Goal: Task Accomplishment & Management: Use online tool/utility

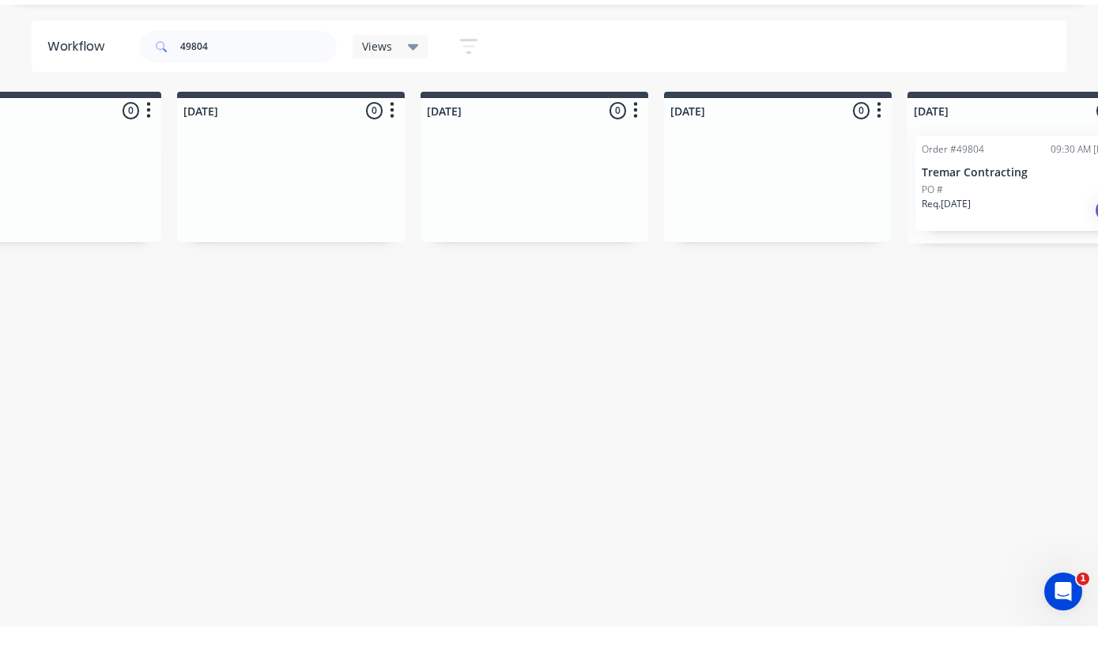
scroll to position [0, 833]
click at [982, 225] on div "PO #" at bounding box center [1019, 232] width 199 height 14
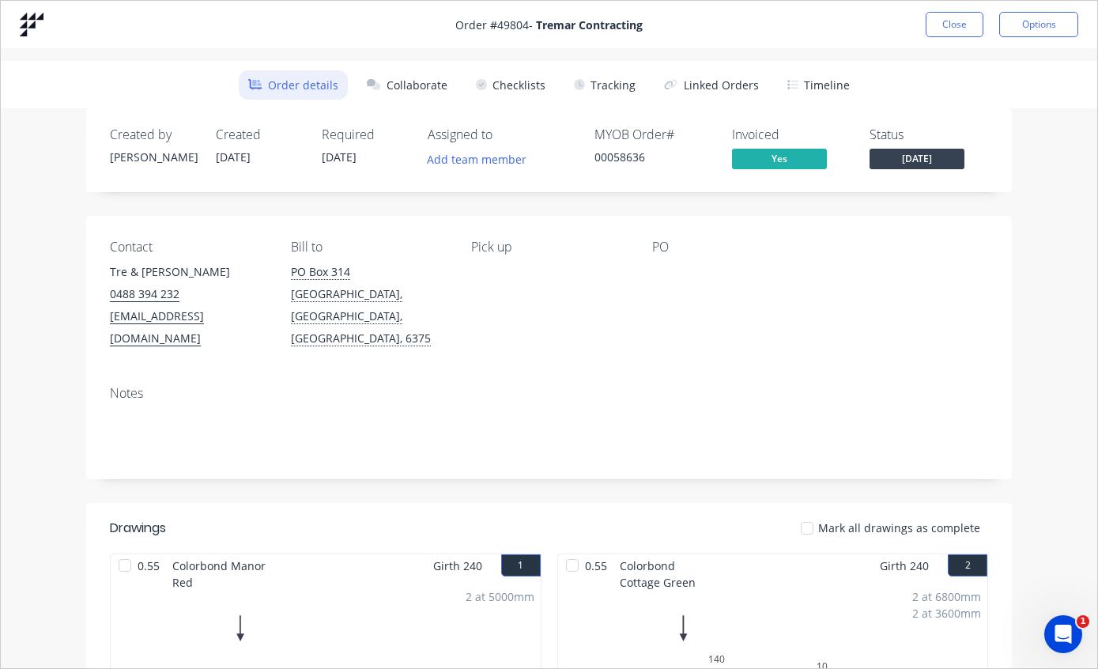
click at [619, 80] on button "Tracking" at bounding box center [605, 84] width 81 height 29
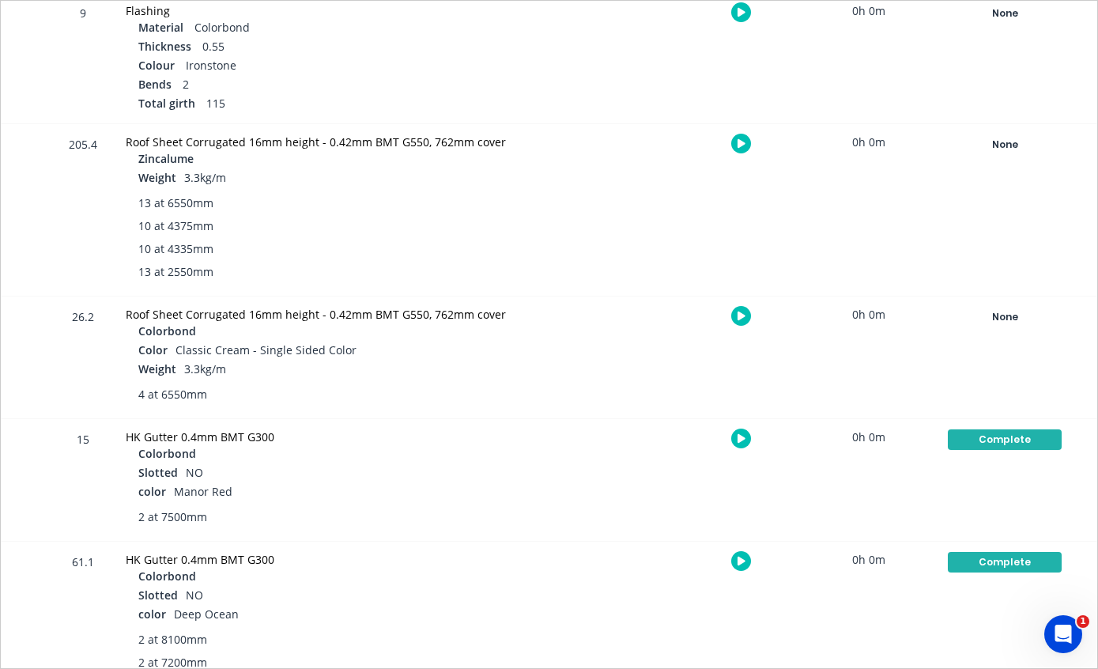
scroll to position [819, 0]
click at [1015, 145] on div "None" at bounding box center [1005, 144] width 114 height 21
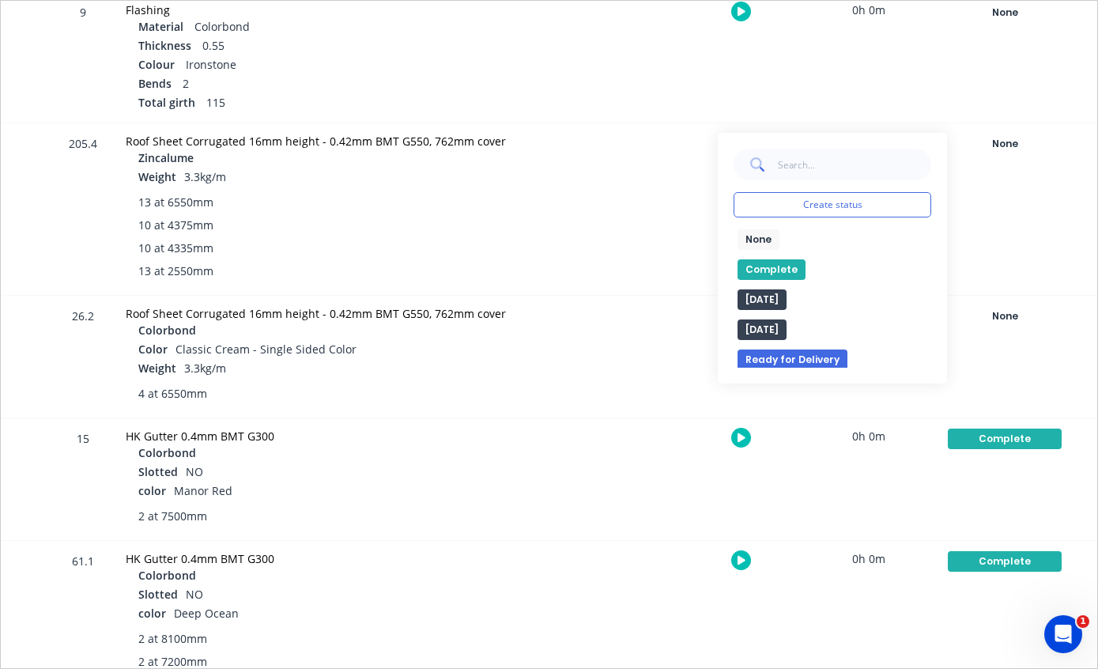
click at [769, 266] on button "Complete" at bounding box center [772, 269] width 68 height 21
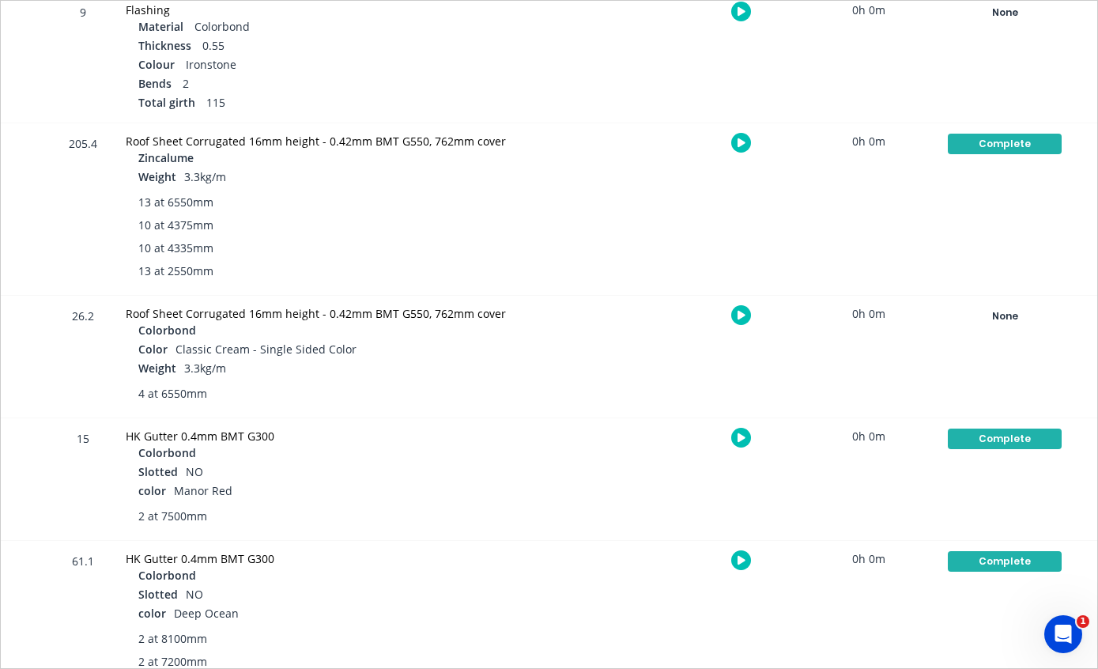
click at [1010, 310] on div "None" at bounding box center [1005, 316] width 114 height 21
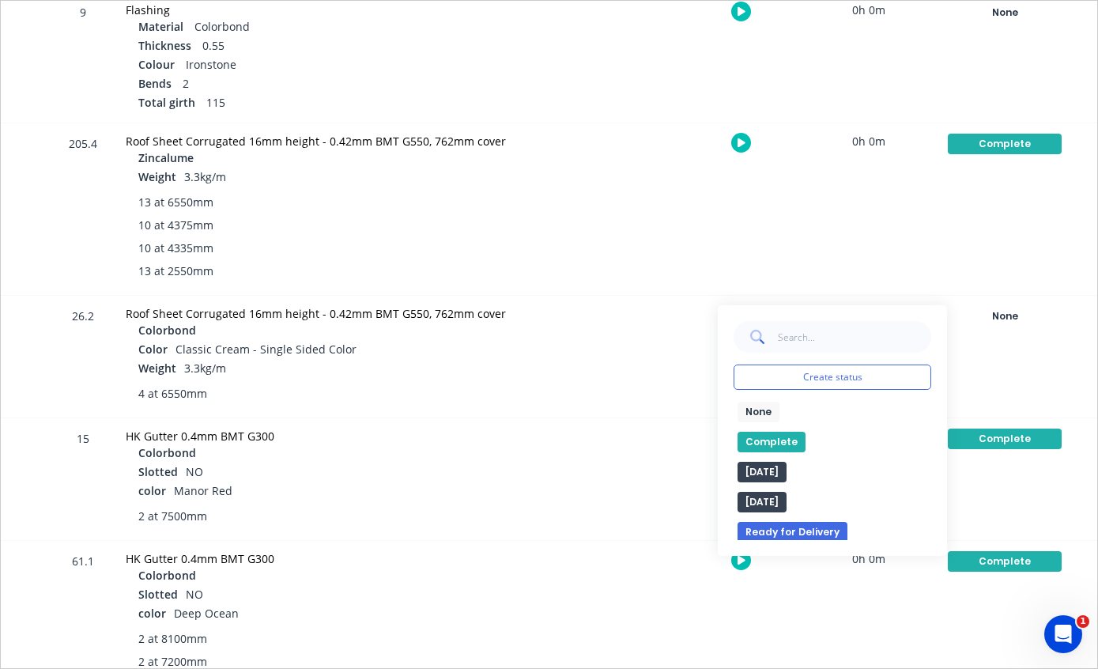
click at [770, 442] on button "Complete" at bounding box center [772, 442] width 68 height 21
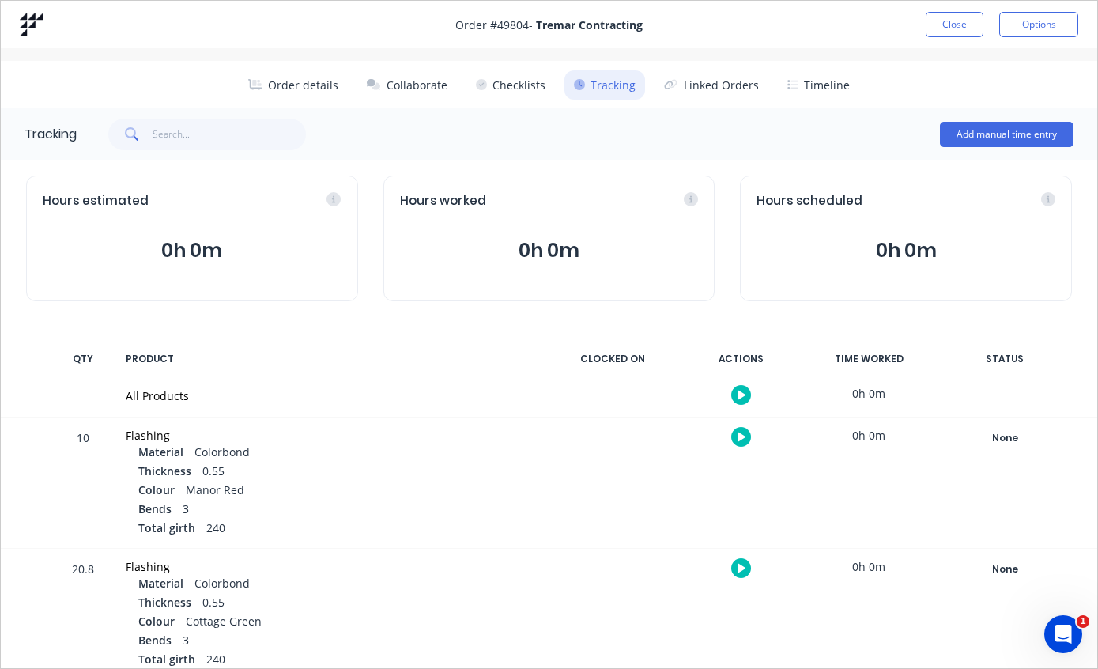
scroll to position [0, 0]
click at [951, 22] on button "Close" at bounding box center [955, 24] width 58 height 25
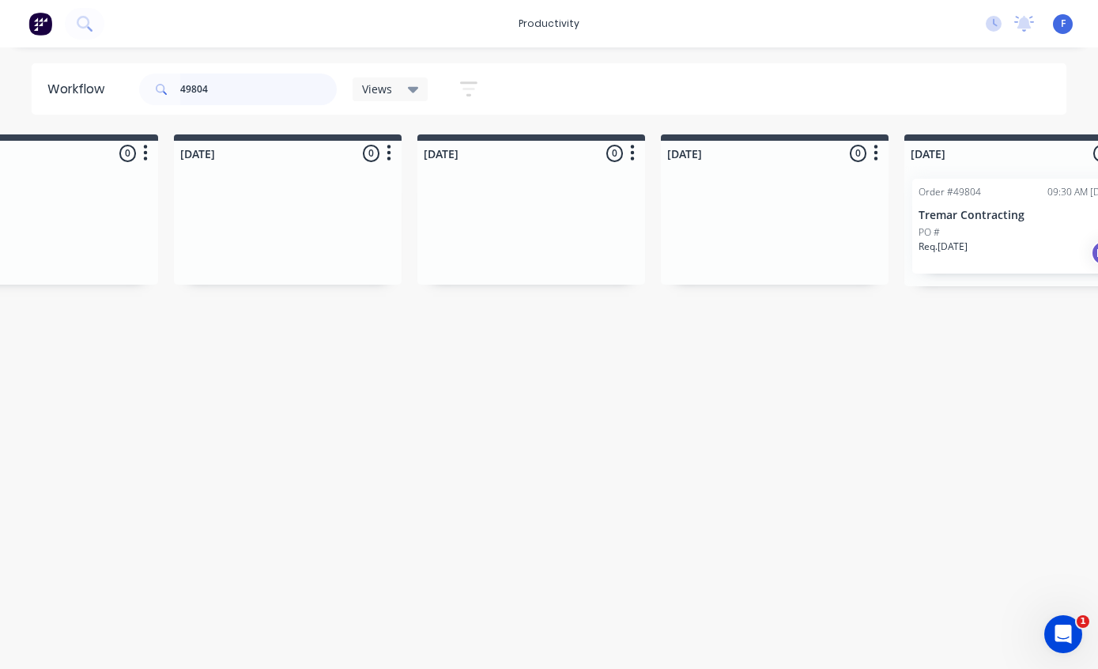
scroll to position [32, 833]
click at [281, 95] on input "49804" at bounding box center [258, 90] width 157 height 32
type input "4"
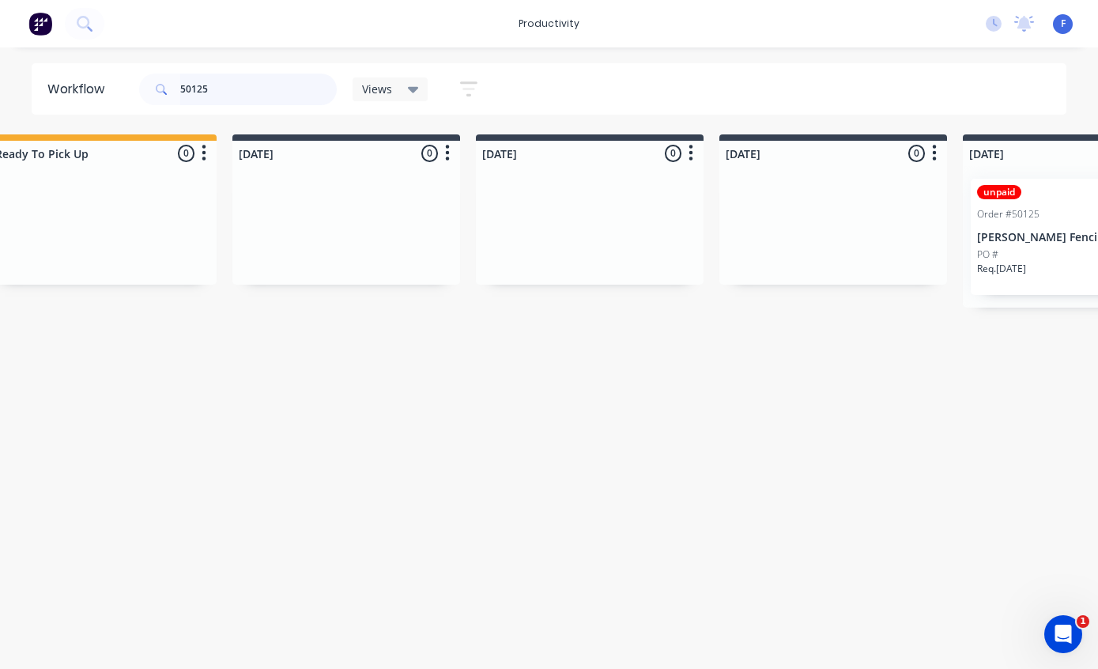
scroll to position [32, 544]
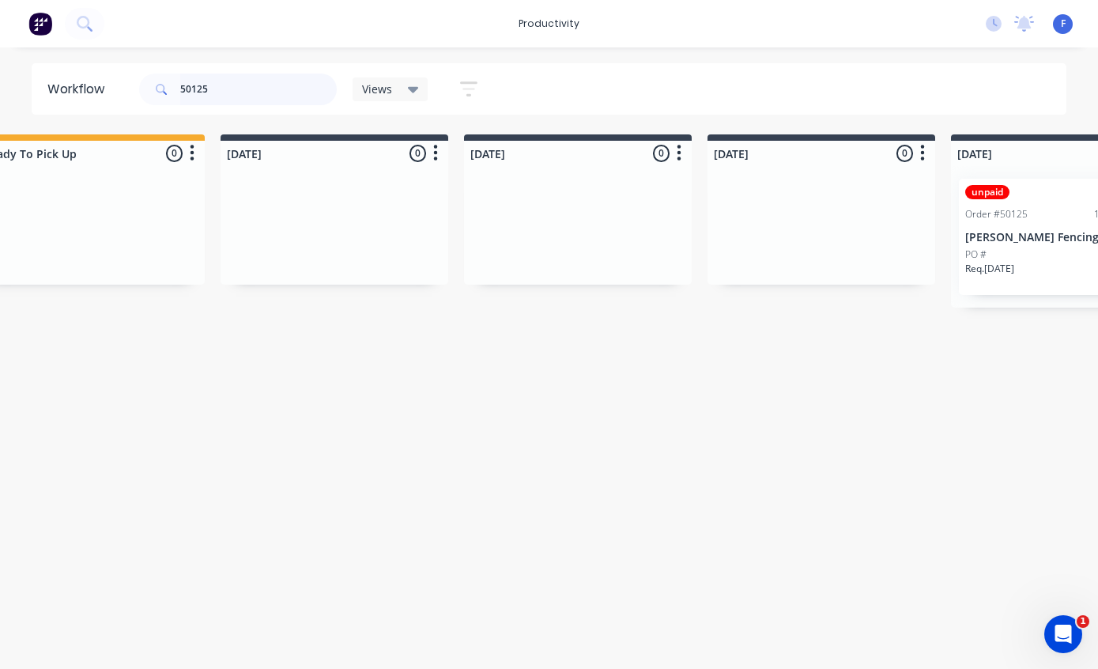
type input "50125"
click at [1027, 193] on div "unpaid Order #50125 10:34 AM [DATE] [PERSON_NAME] Fencing PO # Req. [DATE] PU" at bounding box center [1065, 237] width 212 height 116
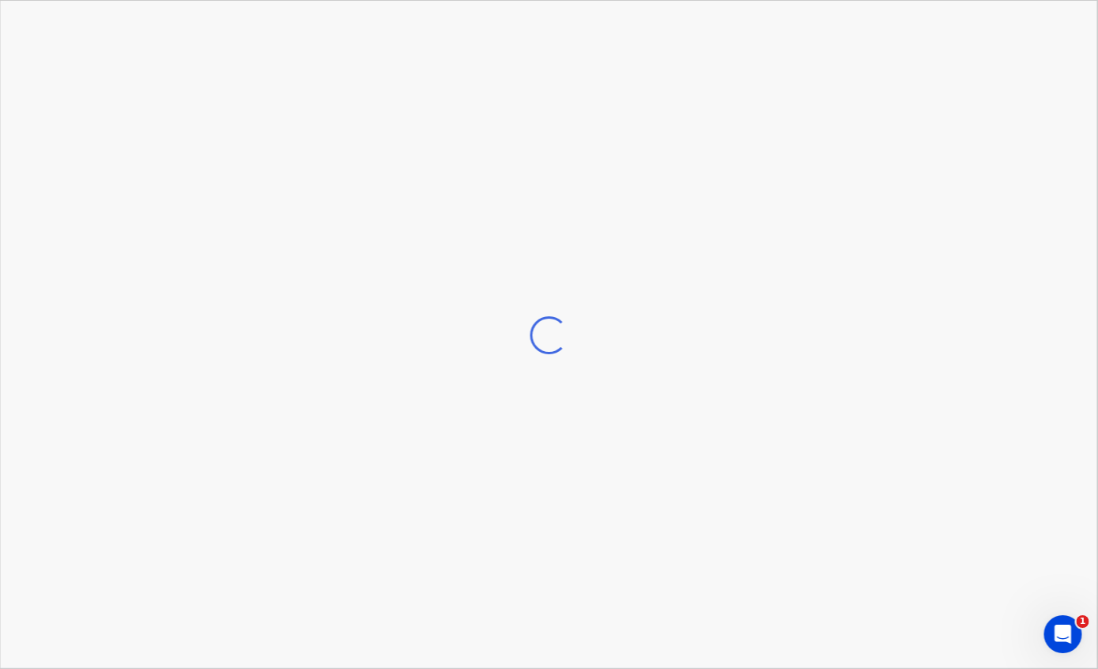
scroll to position [32, 545]
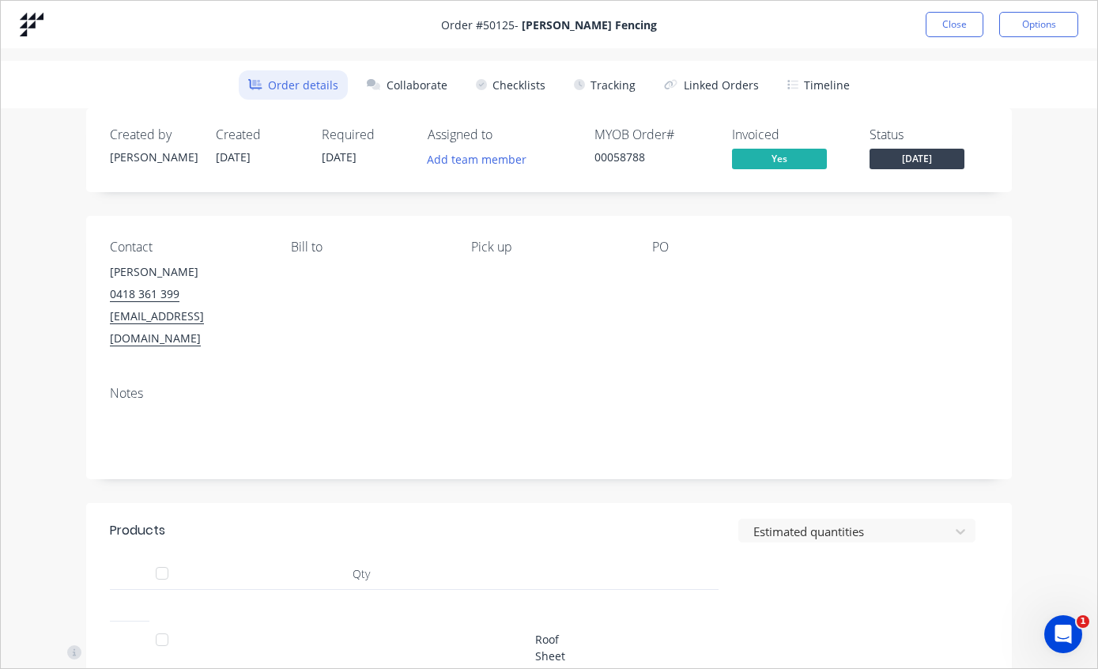
click at [608, 77] on button "Tracking" at bounding box center [605, 84] width 81 height 29
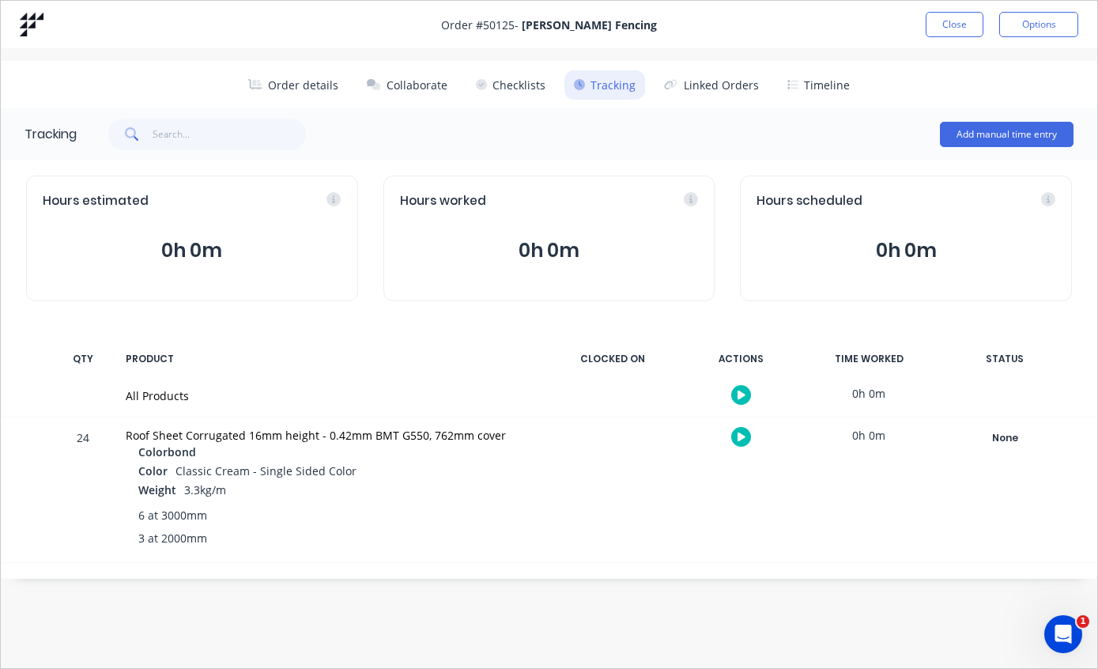
click at [1005, 436] on div "None" at bounding box center [1005, 438] width 114 height 21
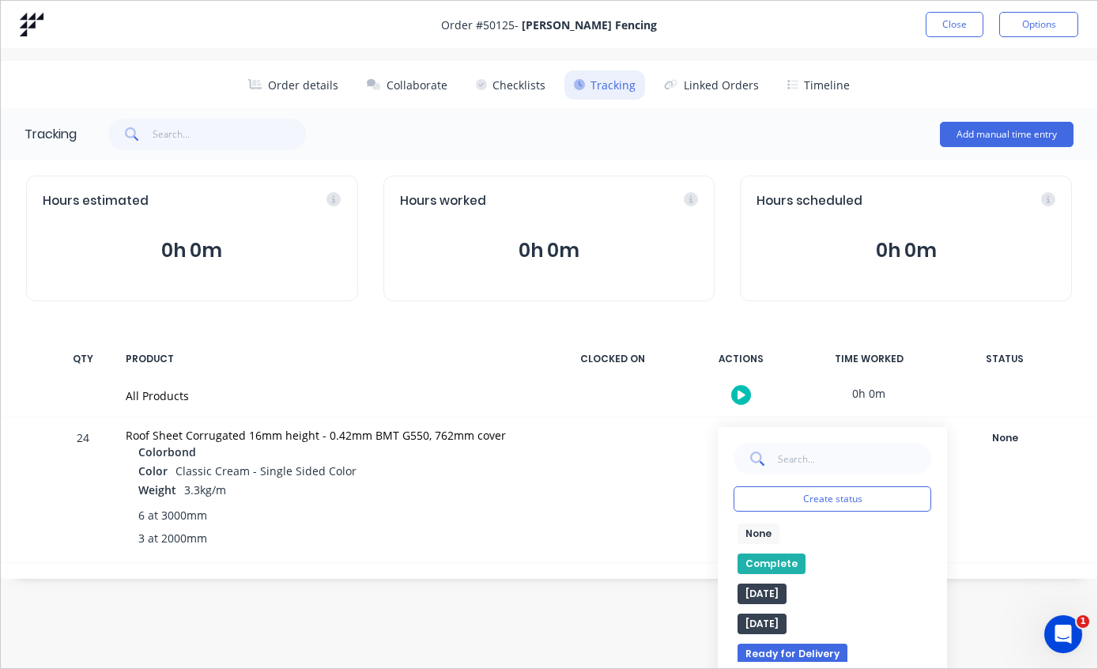
click at [769, 562] on button "Complete" at bounding box center [772, 563] width 68 height 21
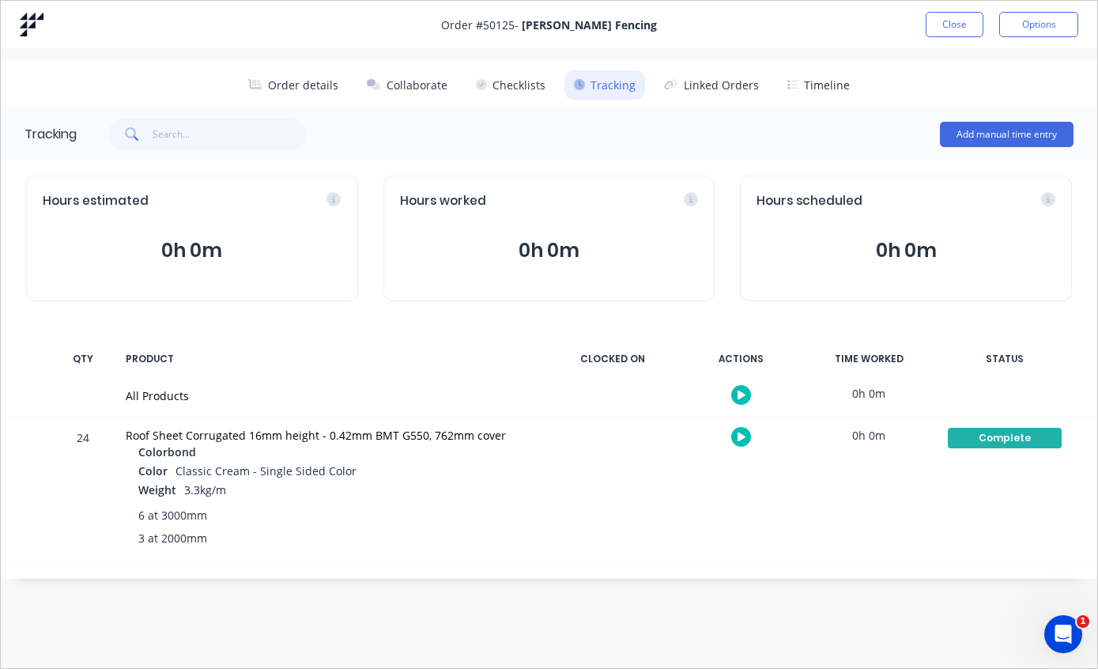
click at [940, 28] on button "Close" at bounding box center [955, 24] width 58 height 25
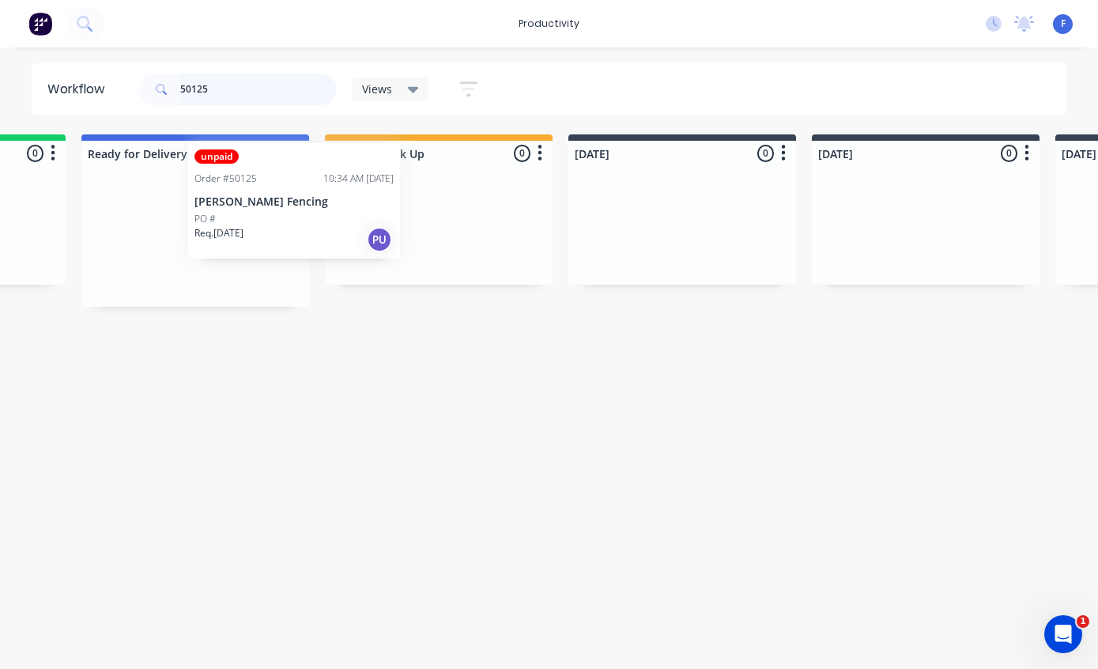
scroll to position [32, 195]
